Goal: Task Accomplishment & Management: Use online tool/utility

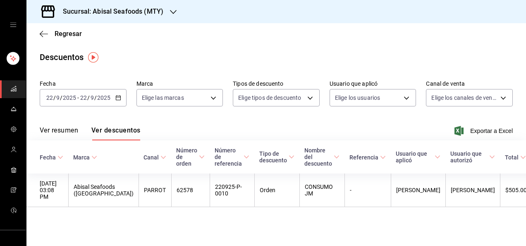
click at [60, 29] on div "Regresar" at bounding box center [275, 33] width 499 height 21
click at [60, 32] on span "Regresar" at bounding box center [68, 34] width 27 height 8
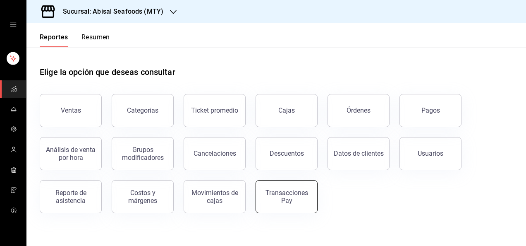
click at [292, 203] on div "Transacciones Pay" at bounding box center [286, 196] width 51 height 16
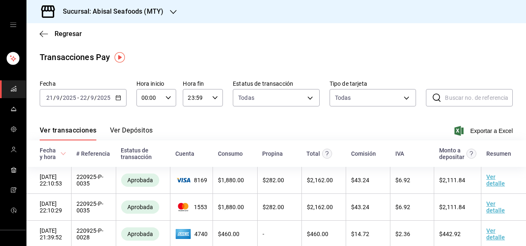
click at [115, 99] on icon "button" at bounding box center [118, 98] width 6 height 6
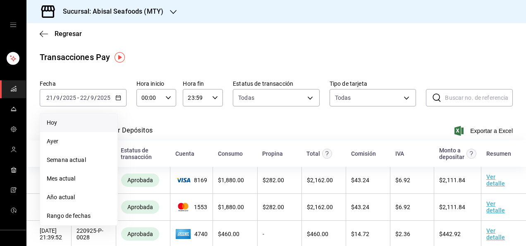
click at [100, 117] on li "Hoy" at bounding box center [78, 122] width 77 height 19
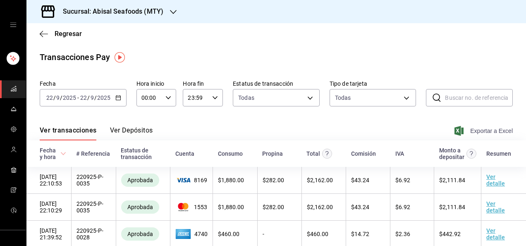
click at [482, 130] on span "Exportar a Excel" at bounding box center [484, 131] width 57 height 10
